Goal: Task Accomplishment & Management: Use online tool/utility

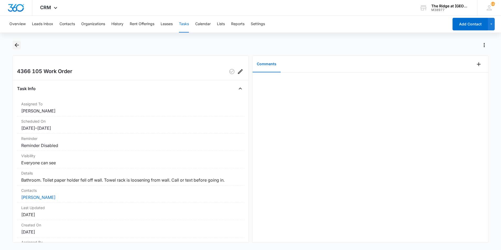
click at [21, 43] on div at bounding box center [250, 48] width 475 height 15
click at [15, 48] on icon "Back" at bounding box center [17, 45] width 6 height 6
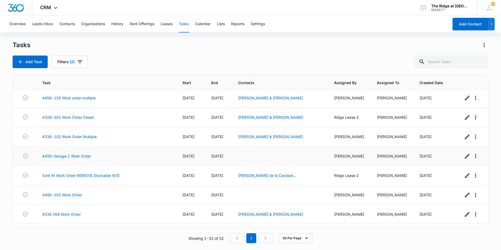
scroll to position [484, 0]
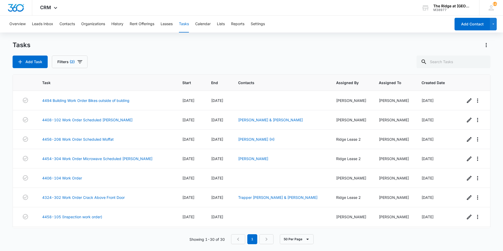
scroll to position [418, 0]
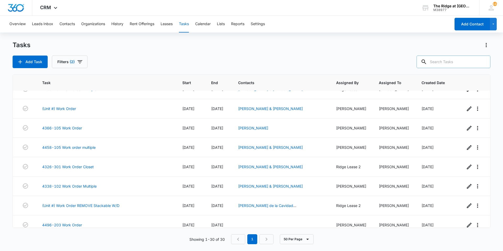
click at [436, 62] on input "text" at bounding box center [453, 62] width 74 height 13
type input "4456 gar 1"
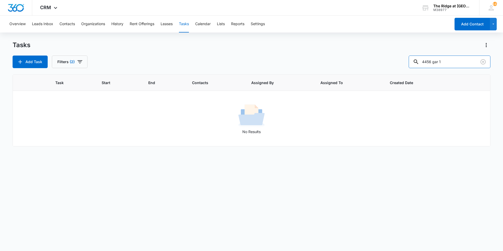
scroll to position [0, 0]
click at [485, 61] on icon "Clear" at bounding box center [483, 62] width 6 height 6
